Goal: Task Accomplishment & Management: Manage account settings

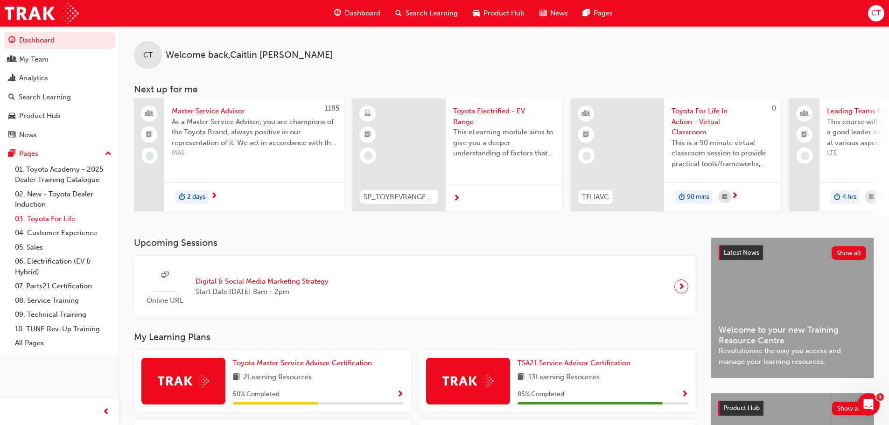
click at [34, 219] on link "03. Toyota For Life" at bounding box center [63, 219] width 104 height 14
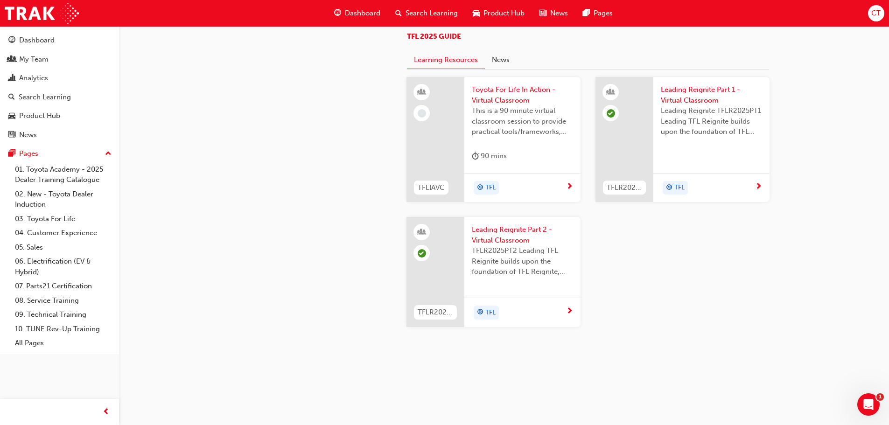
scroll to position [560, 0]
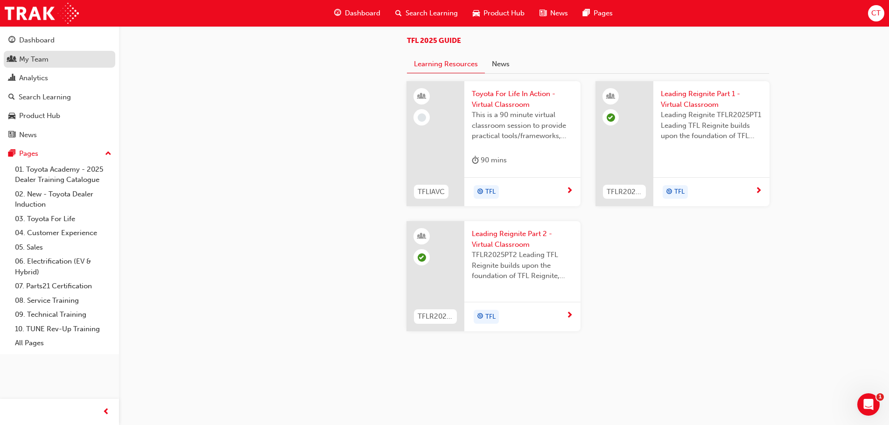
click at [40, 61] on div "My Team" at bounding box center [33, 59] width 29 height 11
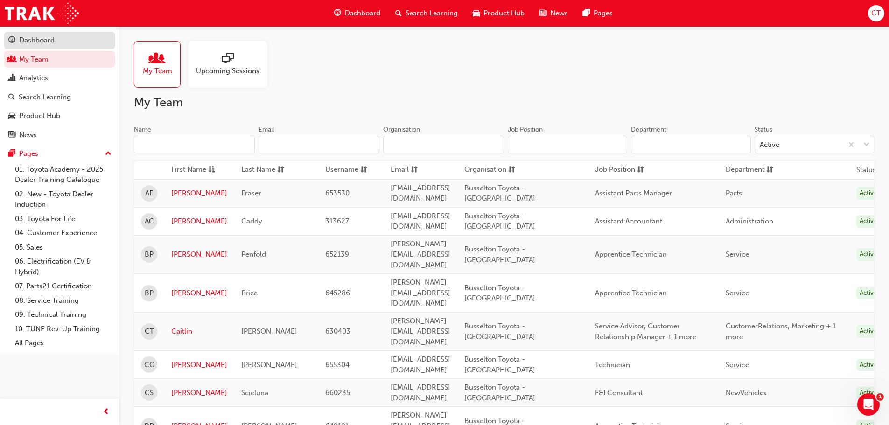
click at [41, 44] on div "Dashboard" at bounding box center [36, 40] width 35 height 11
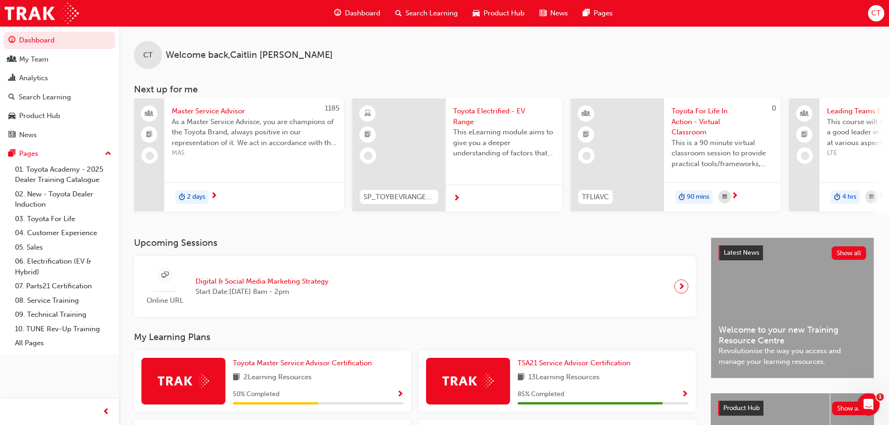
click at [273, 283] on span "Digital & Social Media Marketing Strategy" at bounding box center [261, 281] width 133 height 11
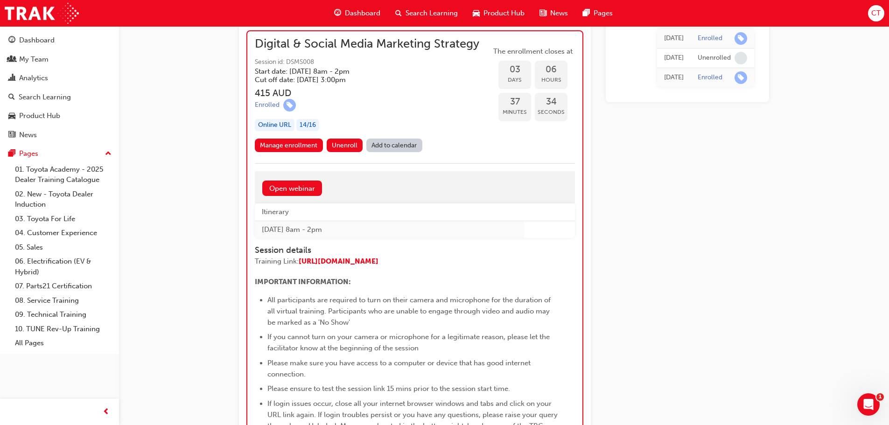
scroll to position [840, 0]
click at [304, 126] on div "14 / 16" at bounding box center [307, 124] width 23 height 13
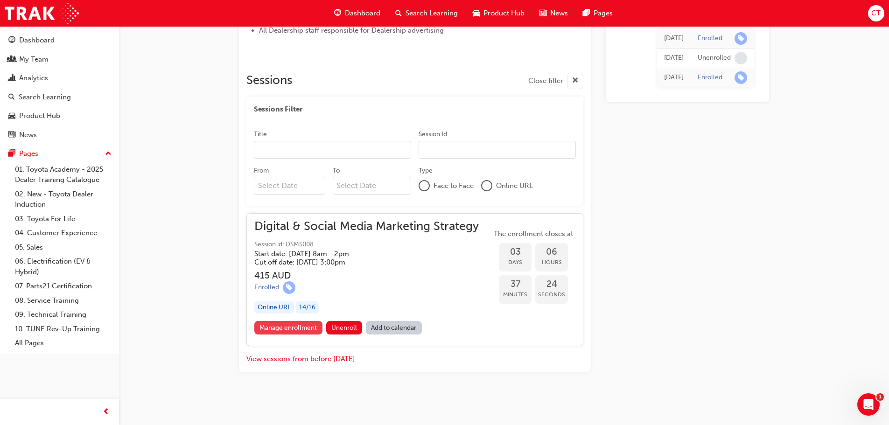
click at [281, 331] on link "Manage enrollment" at bounding box center [288, 328] width 68 height 14
